Goal: Feedback & Contribution: Leave review/rating

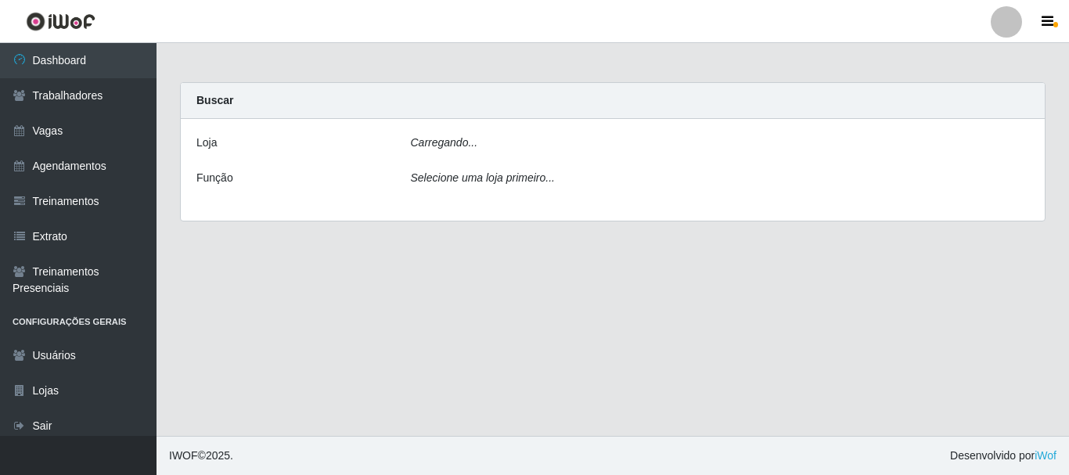
drag, startPoint x: 0, startPoint y: 0, endPoint x: 474, endPoint y: 177, distance: 506.0
click at [474, 177] on icon "Selecione uma loja primeiro..." at bounding box center [483, 177] width 144 height 13
click at [476, 142] on div "Carregando..." at bounding box center [720, 146] width 642 height 23
click at [473, 182] on icon "Selecione uma loja primeiro..." at bounding box center [483, 177] width 144 height 13
click at [462, 135] on div "Carregando..." at bounding box center [720, 146] width 642 height 23
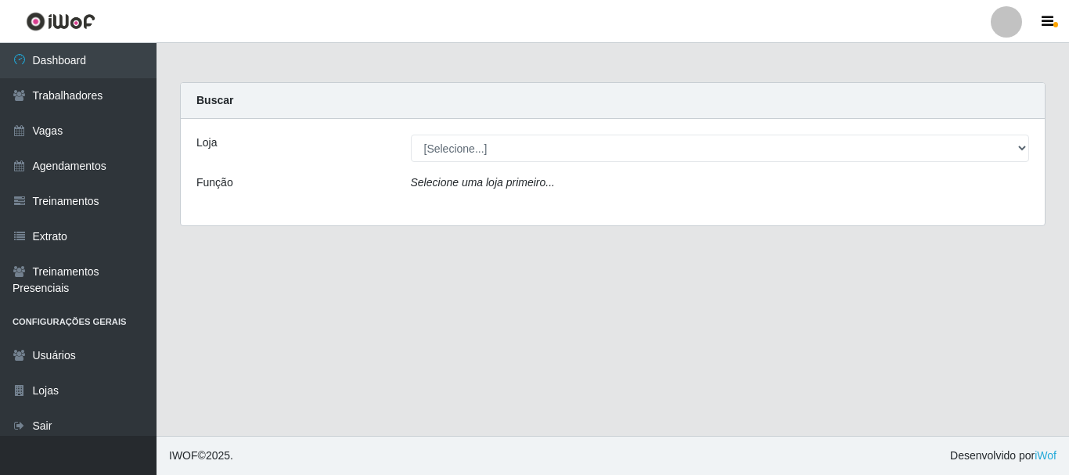
click at [488, 134] on div "Loja [Selecione...] O Cestão - Bayeux Função Selecione uma loja primeiro..." at bounding box center [613, 172] width 864 height 106
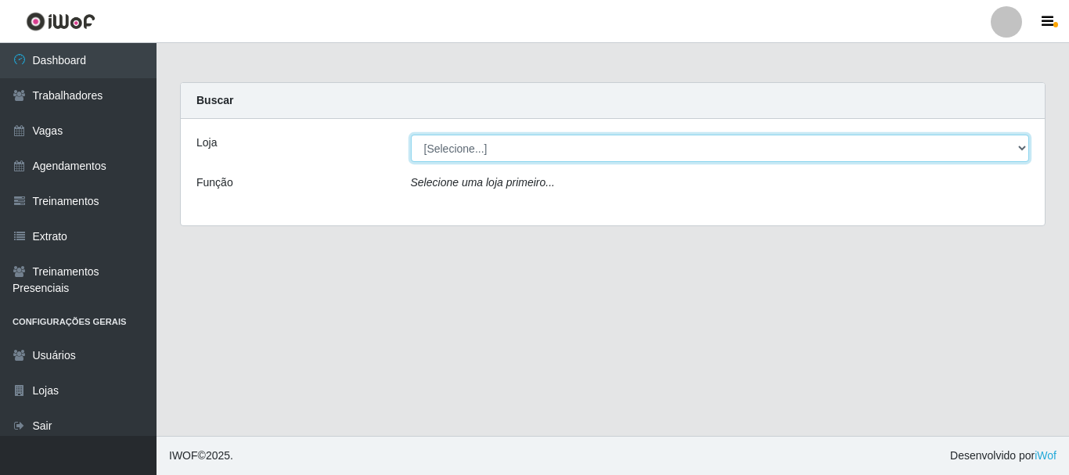
click at [482, 148] on select "[Selecione...] O Cestão - Bayeux" at bounding box center [720, 148] width 619 height 27
select select "238"
click at [411, 135] on select "[Selecione...] O Cestão - Bayeux" at bounding box center [720, 148] width 619 height 27
click at [496, 146] on select "[Selecione...] O Cestão - Bayeux" at bounding box center [720, 148] width 619 height 27
click at [411, 135] on select "[Selecione...] O Cestão - Bayeux" at bounding box center [720, 148] width 619 height 27
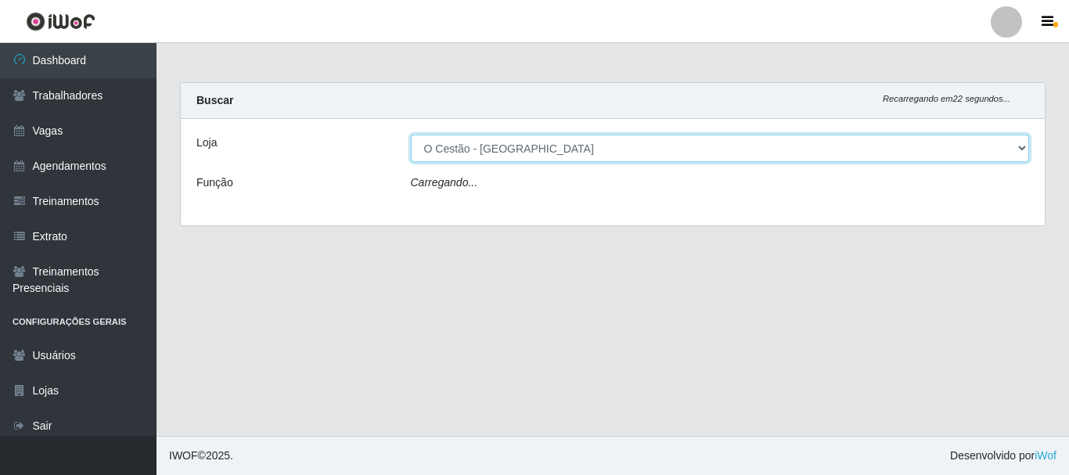
click at [513, 147] on select "[Selecione...] O Cestão - Bayeux" at bounding box center [720, 148] width 619 height 27
click at [411, 135] on select "[Selecione...] O Cestão - Bayeux" at bounding box center [720, 148] width 619 height 27
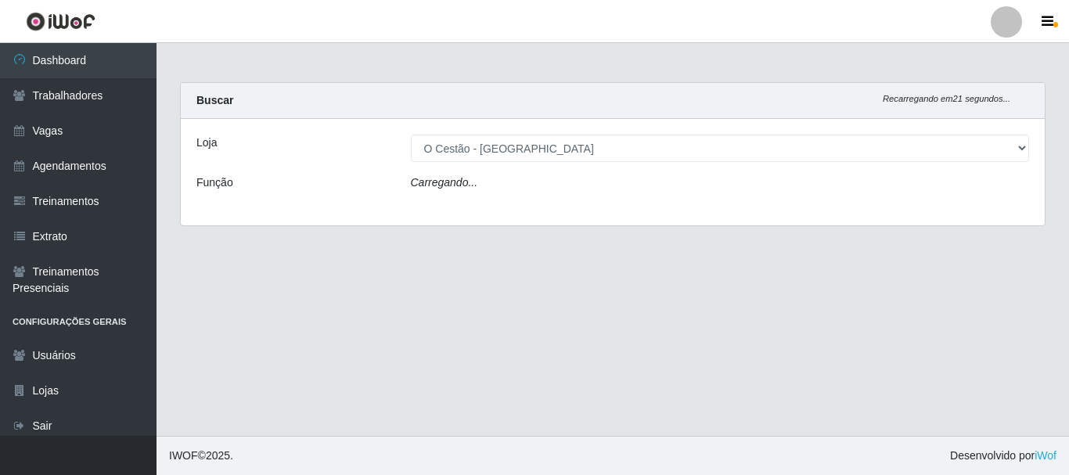
click at [498, 192] on div "Carregando..." at bounding box center [720, 185] width 642 height 23
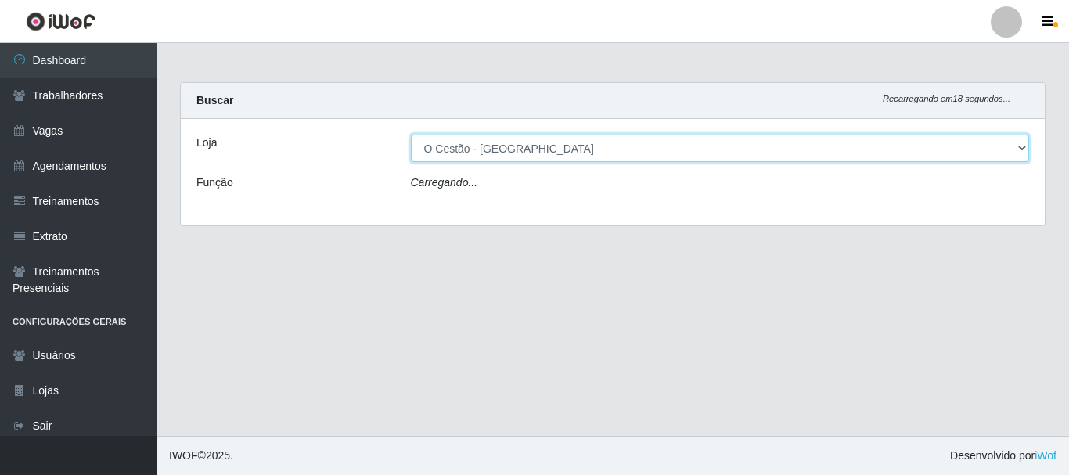
click at [501, 146] on select "[Selecione...] O Cestão - Bayeux" at bounding box center [720, 148] width 619 height 27
click at [516, 146] on select "[Selecione...] O Cestão - Bayeux" at bounding box center [720, 148] width 619 height 27
click at [411, 135] on select "[Selecione...] O Cestão - Bayeux" at bounding box center [720, 148] width 619 height 27
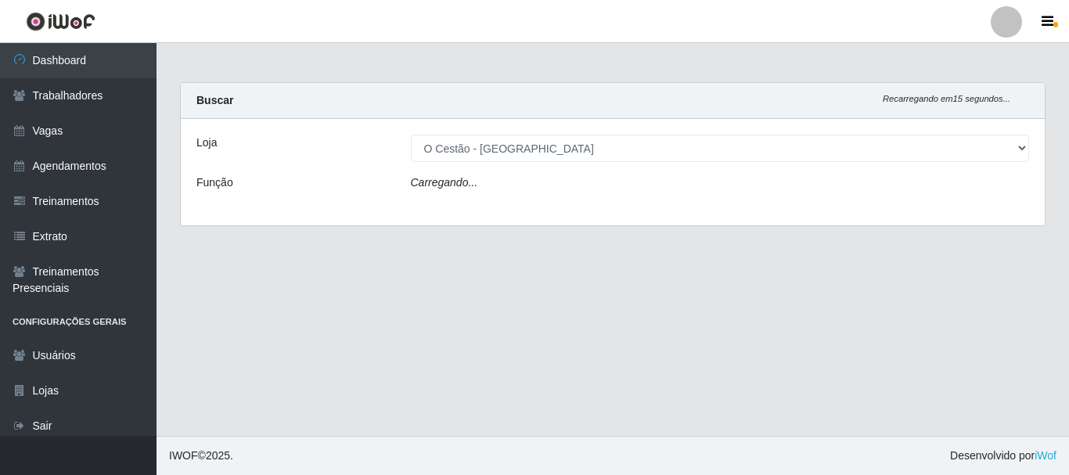
click at [498, 196] on div "Carregando..." at bounding box center [720, 185] width 642 height 23
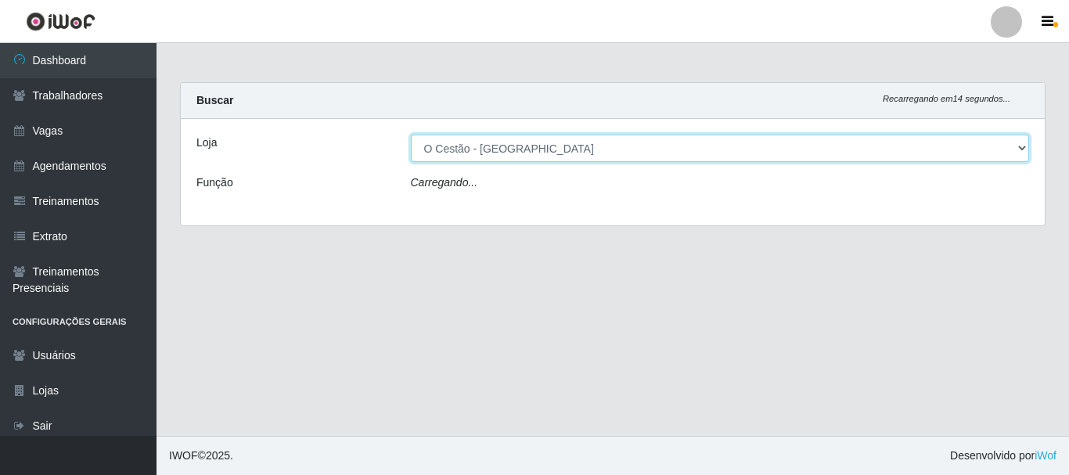
click at [508, 152] on select "[Selecione...] O Cestão - Bayeux" at bounding box center [720, 148] width 619 height 27
click at [524, 149] on select "[Selecione...] O Cestão - Bayeux" at bounding box center [720, 148] width 619 height 27
click at [411, 135] on select "[Selecione...] O Cestão - Bayeux" at bounding box center [720, 148] width 619 height 27
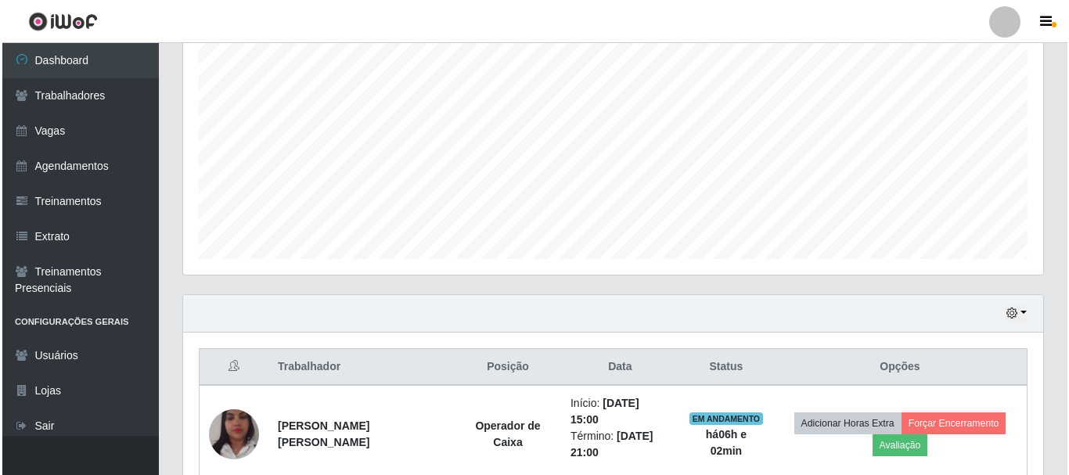
scroll to position [367, 0]
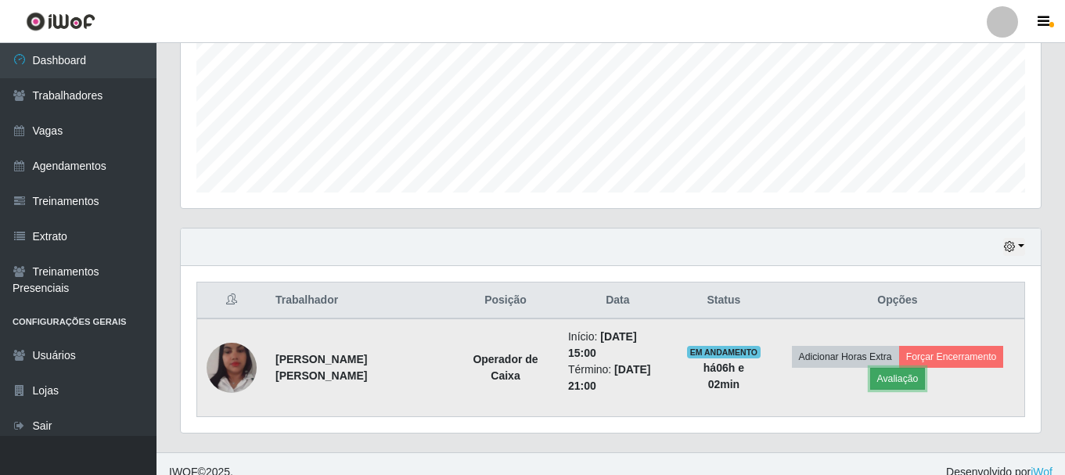
click at [888, 372] on button "Avaliação" at bounding box center [898, 379] width 56 height 22
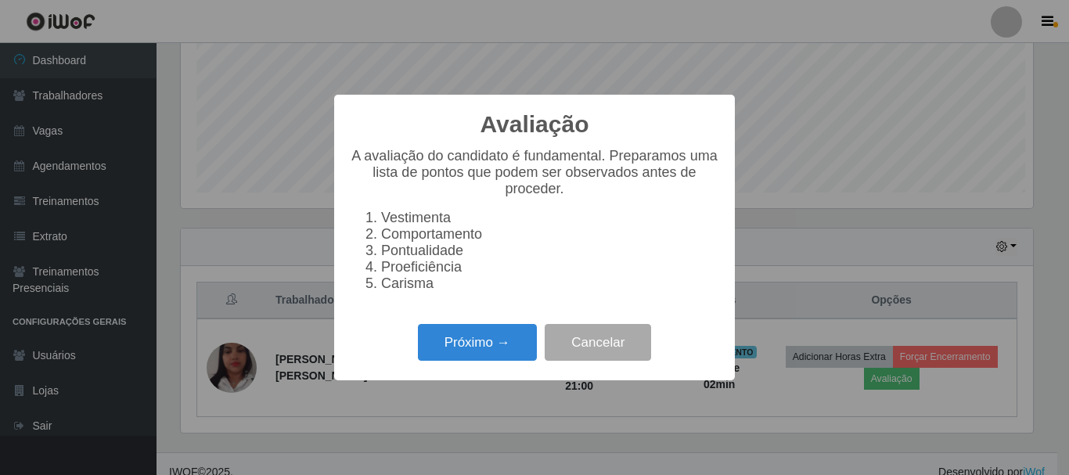
scroll to position [325, 852]
click at [515, 346] on button "Próximo →" at bounding box center [477, 342] width 119 height 37
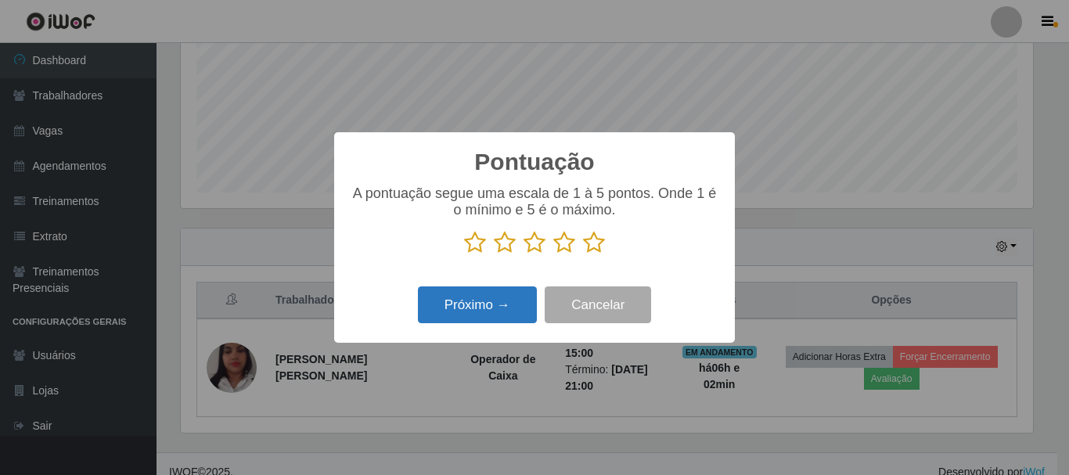
scroll to position [781961, 781434]
click at [593, 243] on icon at bounding box center [594, 242] width 22 height 23
click at [583, 254] on input "radio" at bounding box center [583, 254] width 0 height 0
click at [477, 309] on button "Próximo →" at bounding box center [477, 304] width 119 height 37
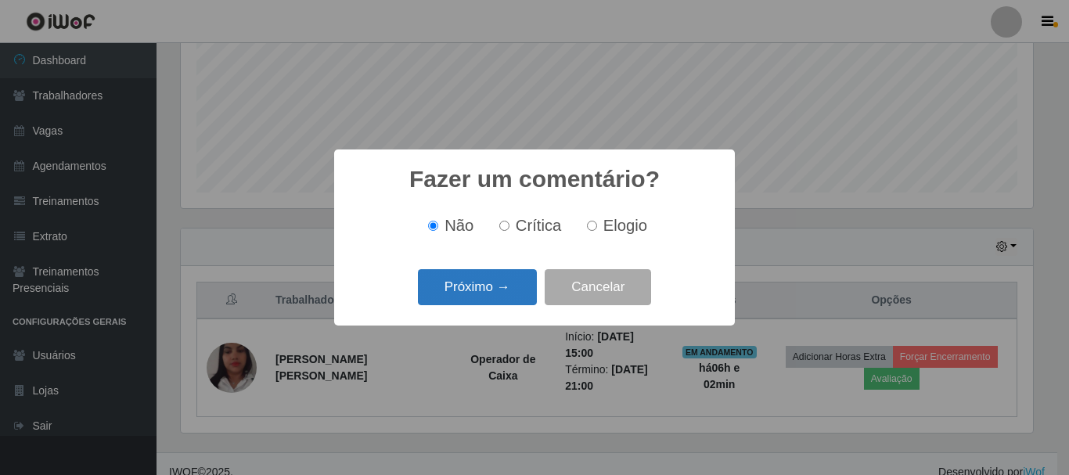
click at [500, 281] on button "Próximo →" at bounding box center [477, 287] width 119 height 37
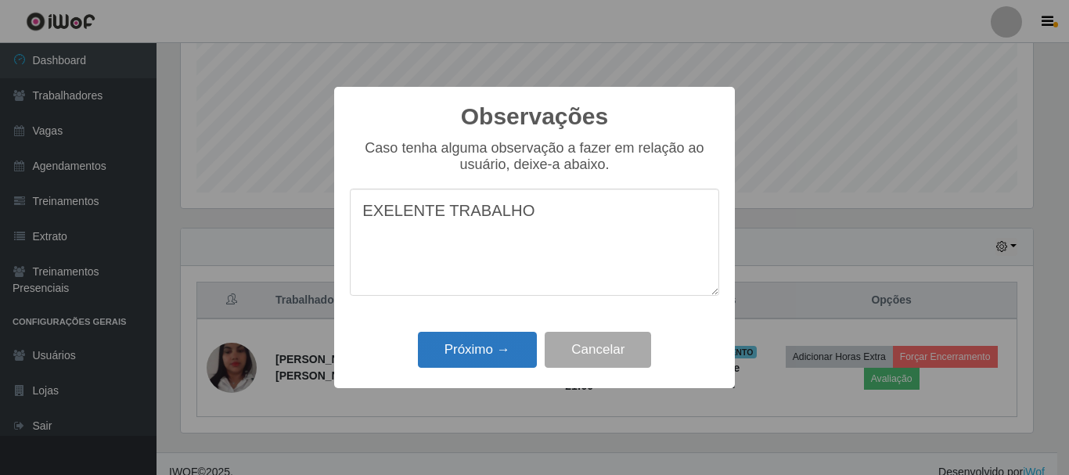
type textarea "EXELENTE TRABALHO"
click at [466, 348] on button "Próximo →" at bounding box center [477, 350] width 119 height 37
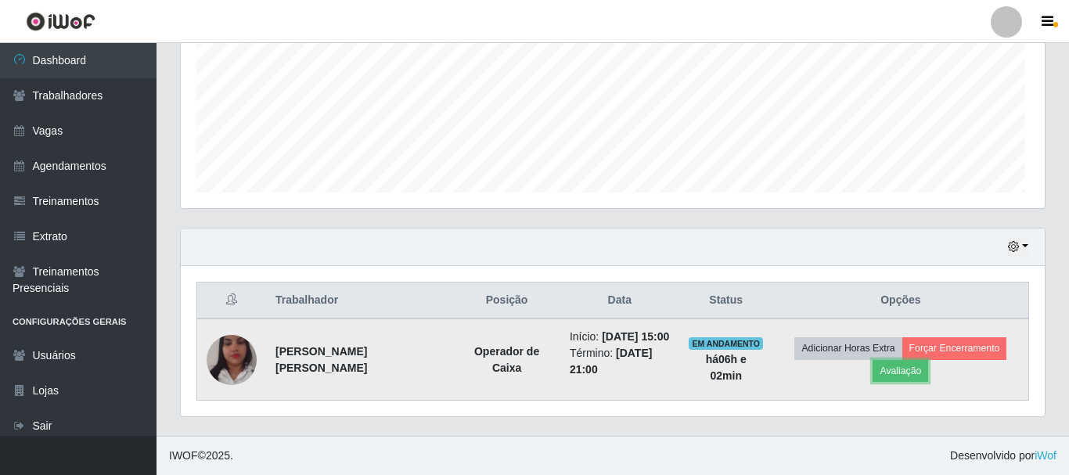
scroll to position [325, 860]
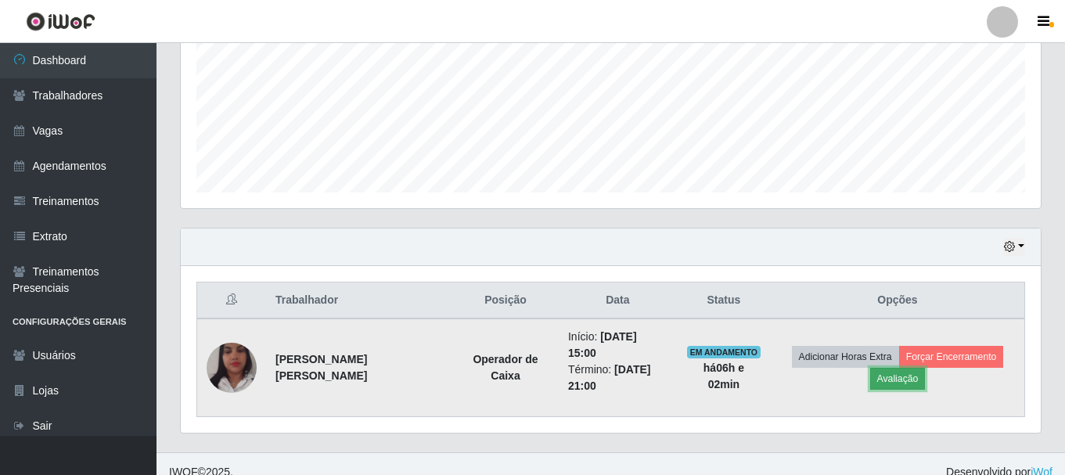
click at [883, 368] on button "Avaliação" at bounding box center [898, 379] width 56 height 22
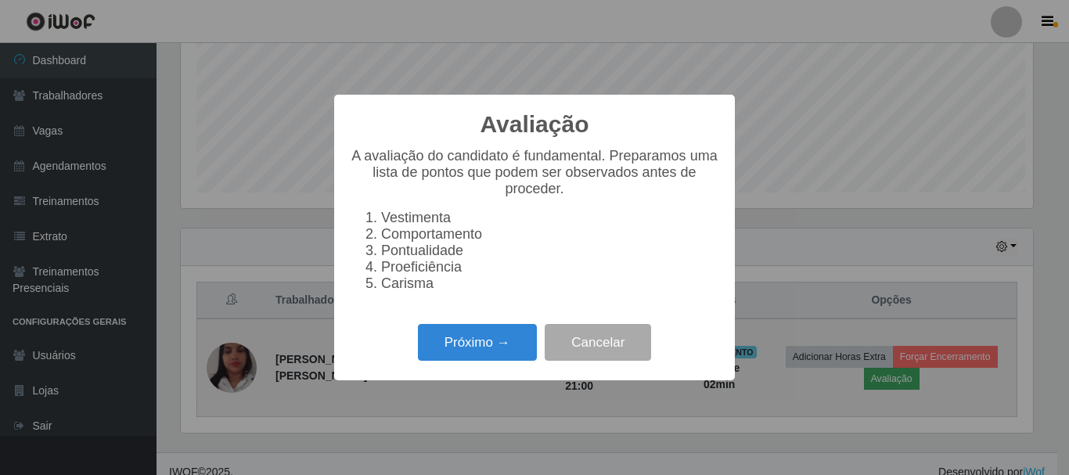
scroll to position [325, 852]
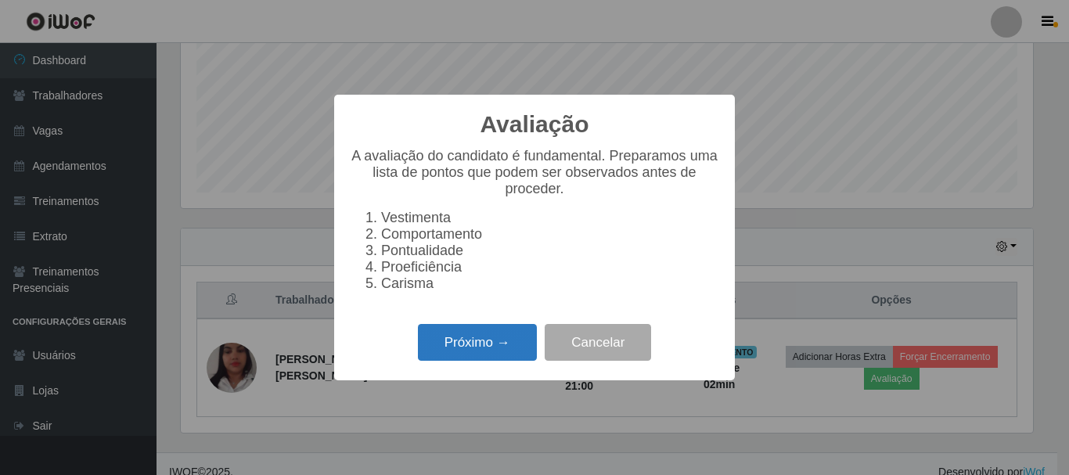
click at [495, 354] on button "Próximo →" at bounding box center [477, 342] width 119 height 37
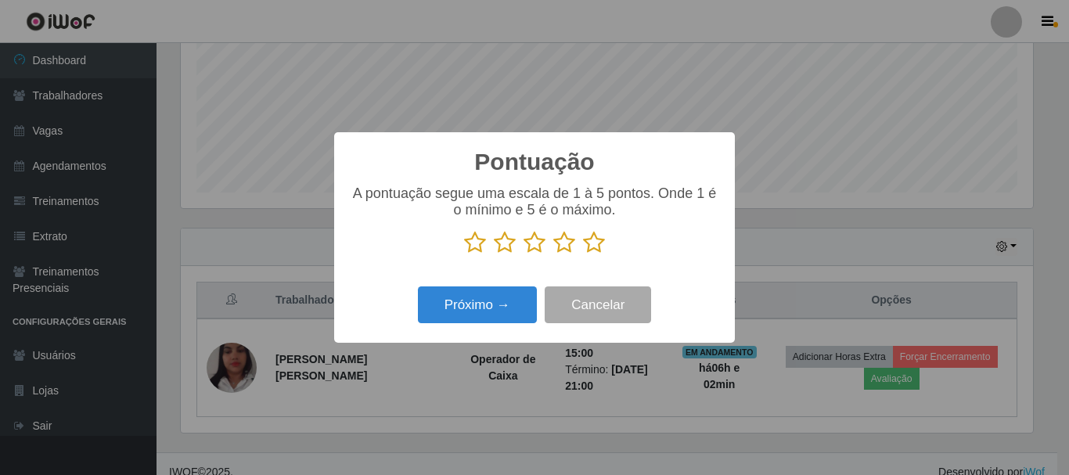
click at [591, 244] on icon at bounding box center [594, 242] width 22 height 23
click at [583, 254] on input "radio" at bounding box center [583, 254] width 0 height 0
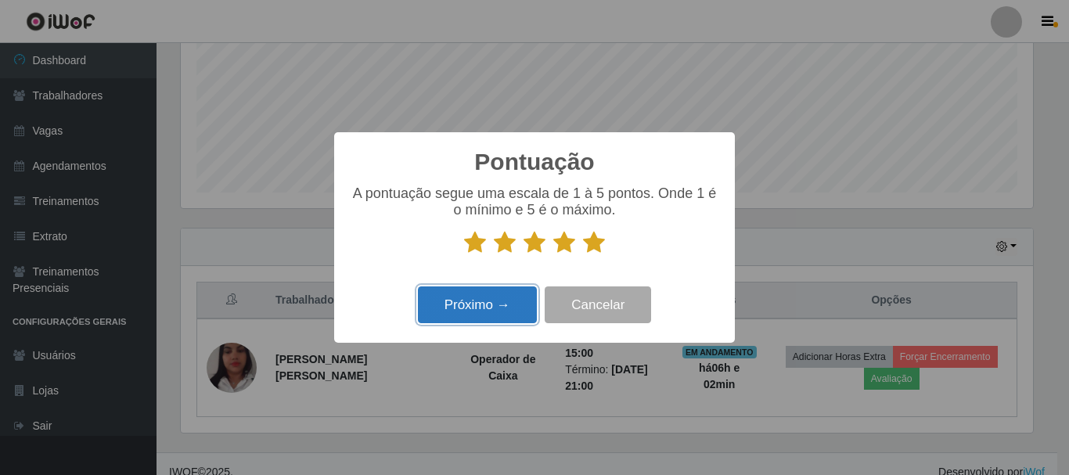
click at [506, 306] on button "Próximo →" at bounding box center [477, 304] width 119 height 37
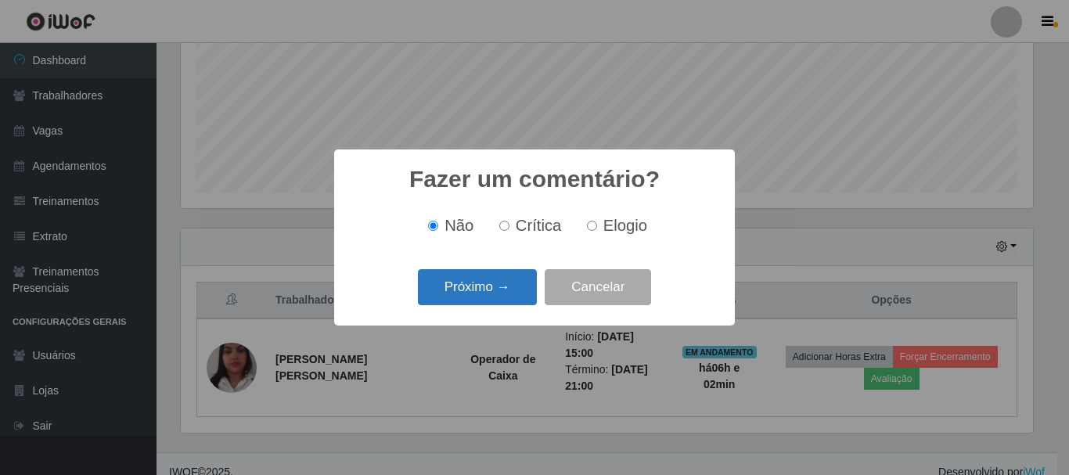
click at [510, 288] on button "Próximo →" at bounding box center [477, 287] width 119 height 37
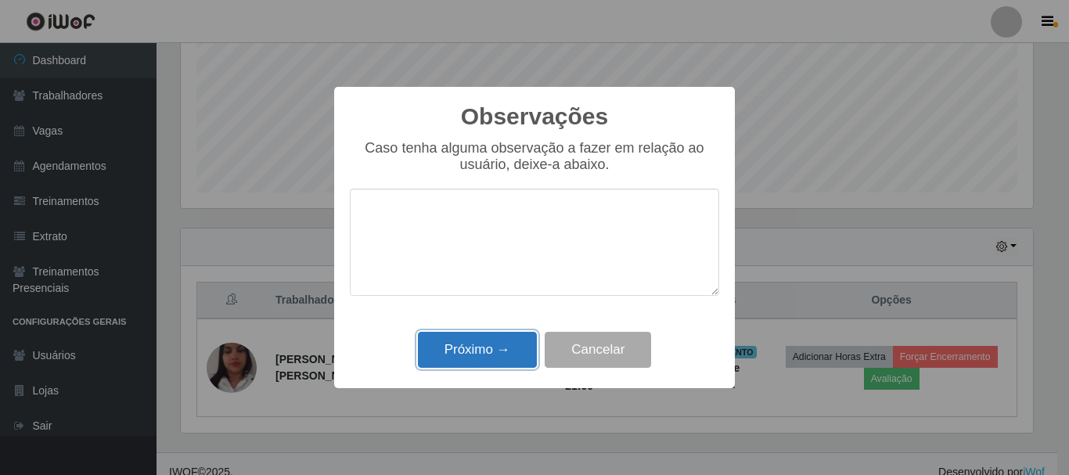
click at [497, 350] on button "Próximo →" at bounding box center [477, 350] width 119 height 37
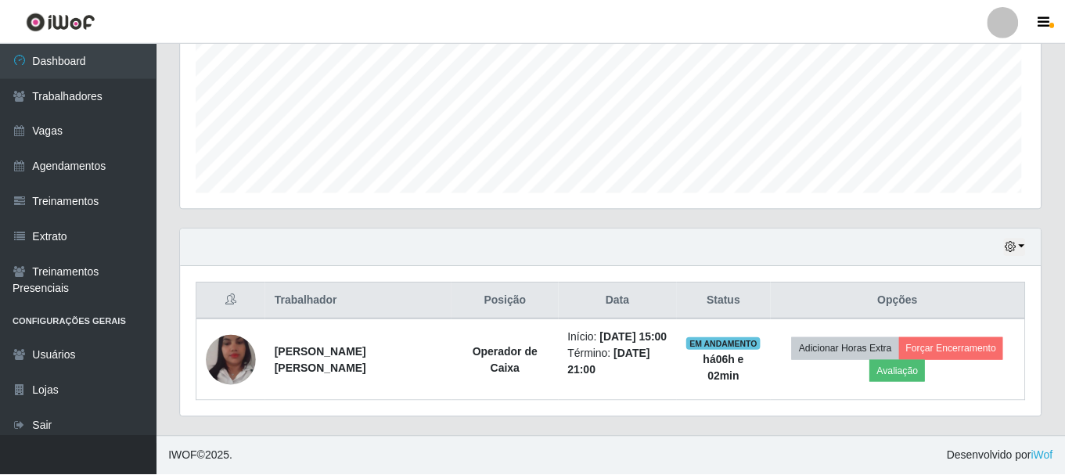
scroll to position [325, 860]
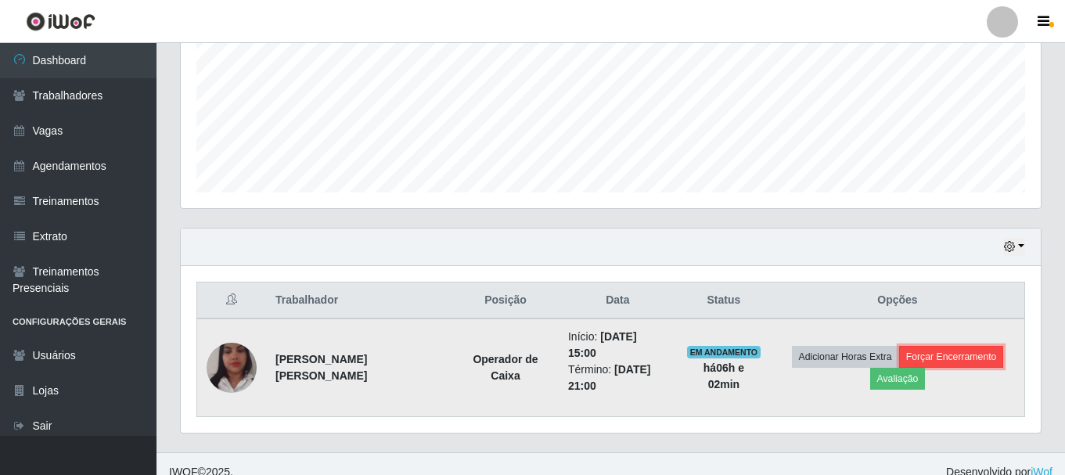
click at [941, 349] on button "Forçar Encerramento" at bounding box center [951, 357] width 105 height 22
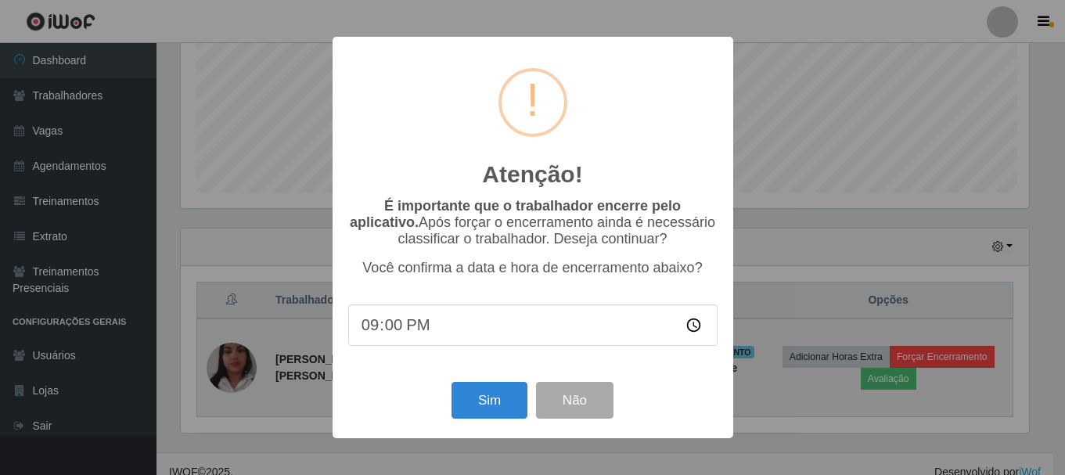
scroll to position [325, 852]
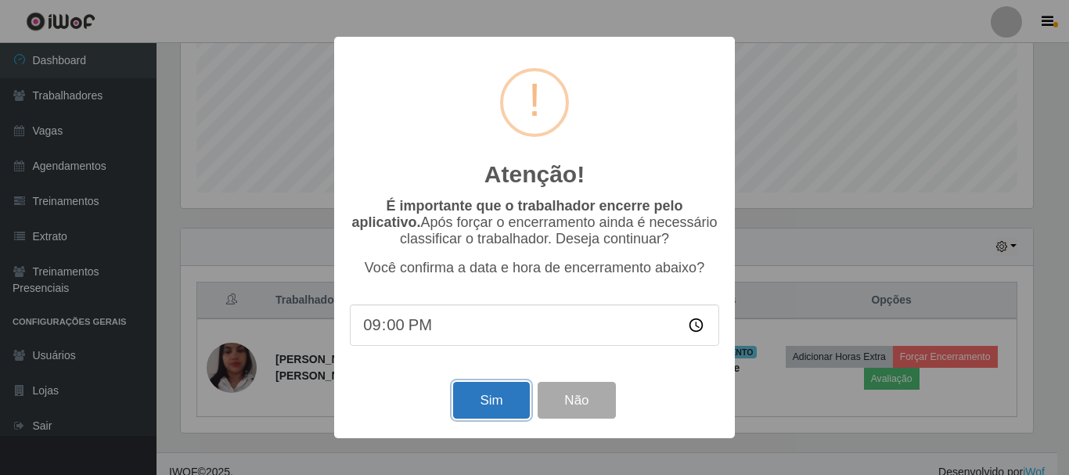
click at [487, 403] on button "Sim" at bounding box center [491, 400] width 76 height 37
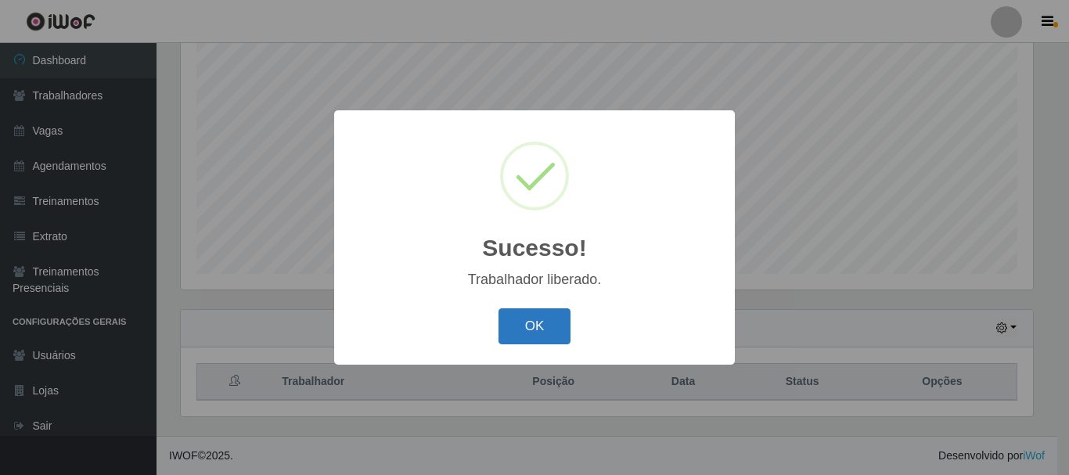
click at [537, 326] on button "OK" at bounding box center [534, 326] width 73 height 37
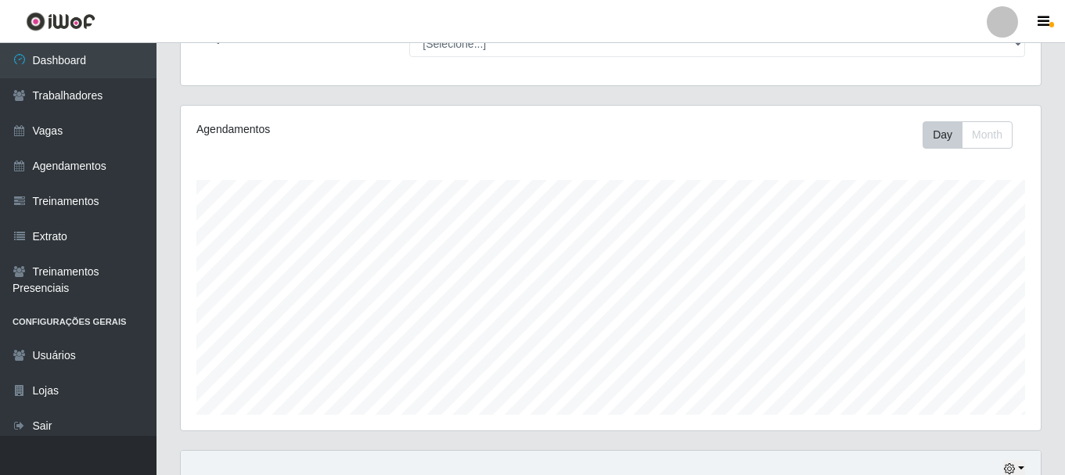
scroll to position [286, 0]
